Goal: Navigation & Orientation: Find specific page/section

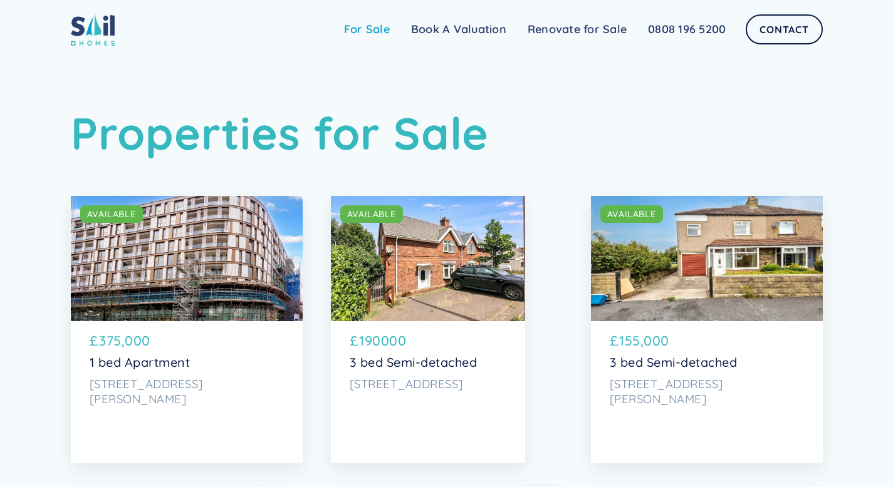
click at [381, 28] on link "For Sale" at bounding box center [366, 29] width 67 height 25
click at [375, 30] on link "For Sale" at bounding box center [366, 29] width 67 height 25
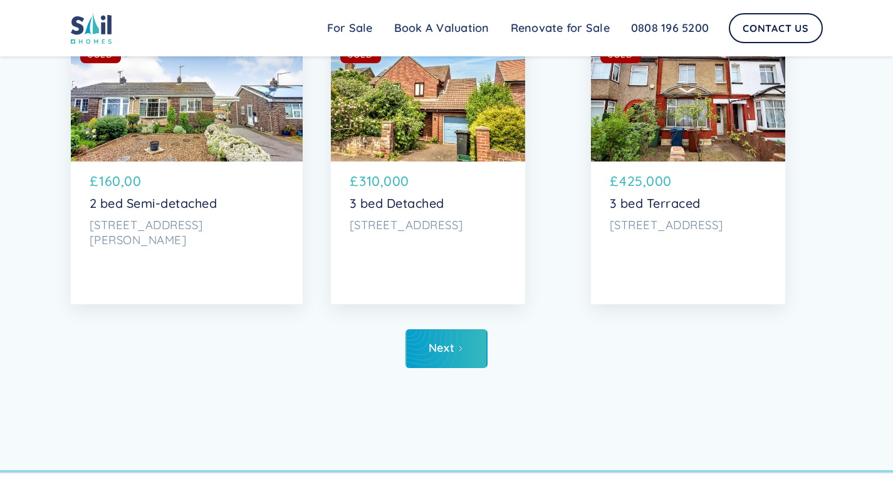
scroll to position [5871, 0]
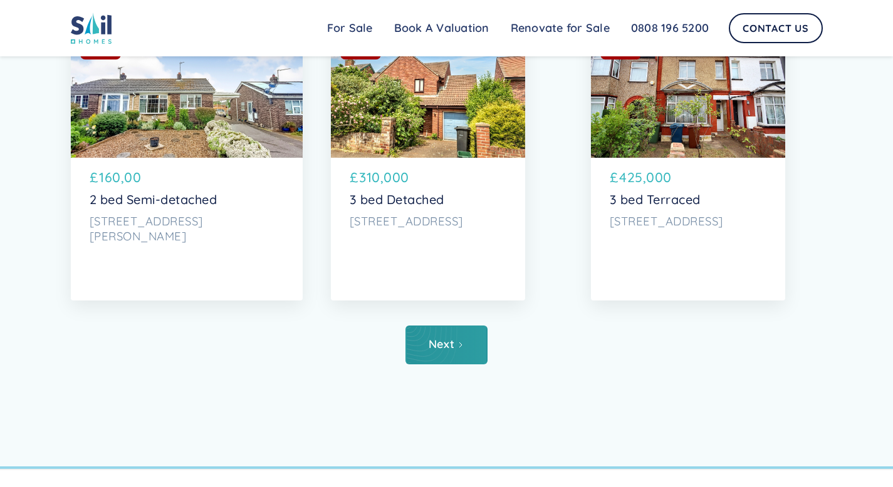
click at [464, 365] on link "Next" at bounding box center [446, 345] width 82 height 39
